Goal: Navigation & Orientation: Find specific page/section

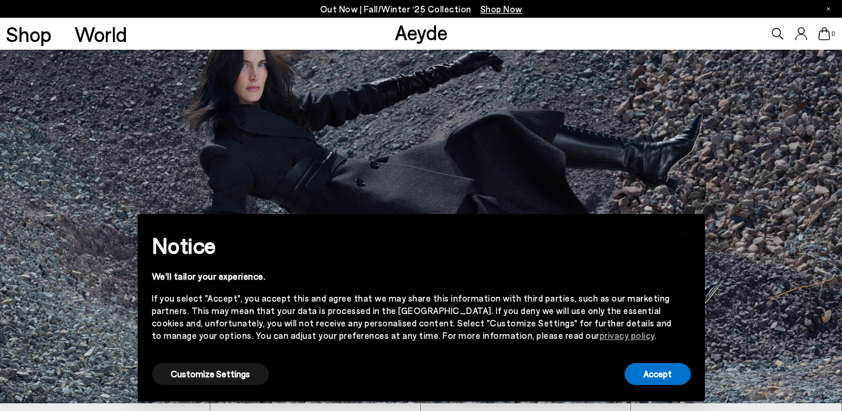
scroll to position [8, 0]
click at [678, 385] on div "Accept" at bounding box center [658, 374] width 66 height 27
click at [658, 369] on button "Accept" at bounding box center [658, 374] width 66 height 22
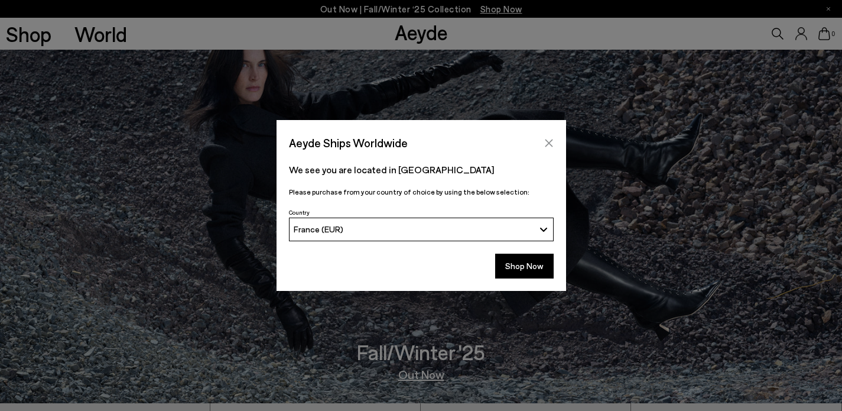
click at [548, 147] on icon "Close" at bounding box center [548, 142] width 9 height 9
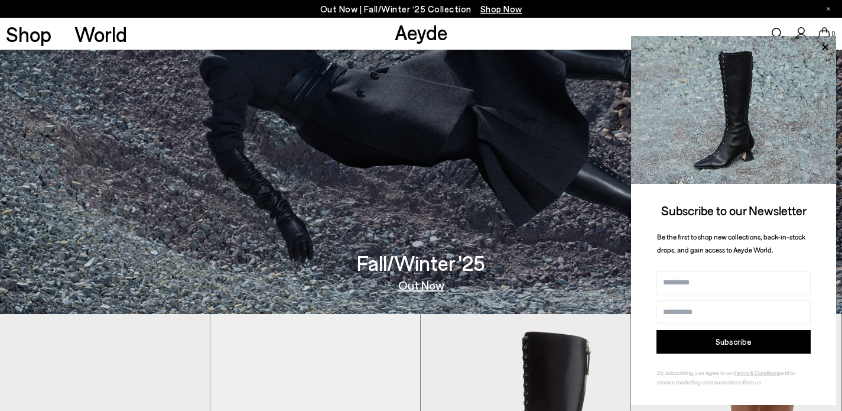
scroll to position [96, 0]
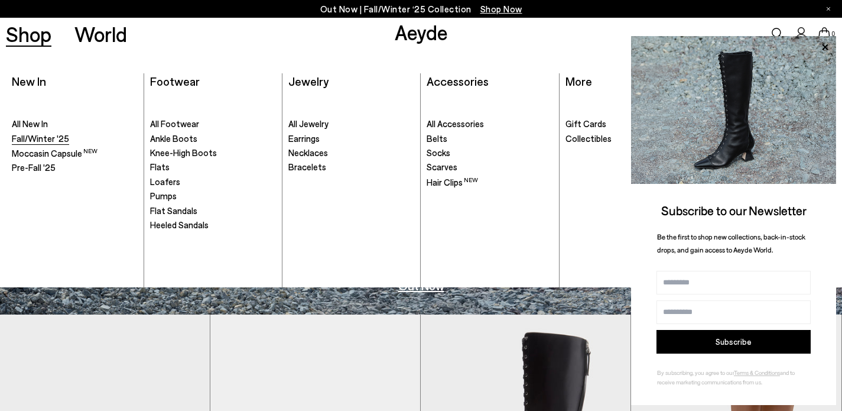
click at [31, 137] on span "Fall/Winter '25" at bounding box center [40, 138] width 57 height 11
